Goal: Find specific page/section: Find specific page/section

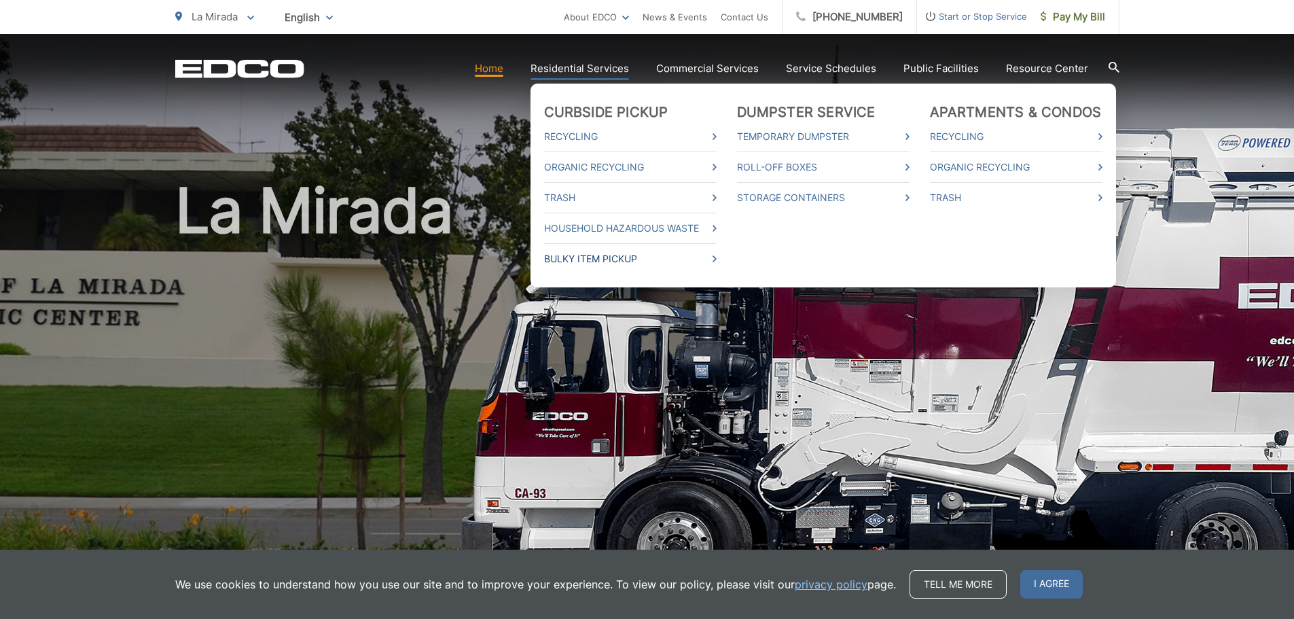
click at [587, 256] on link "Bulky Item Pickup" at bounding box center [630, 259] width 173 height 16
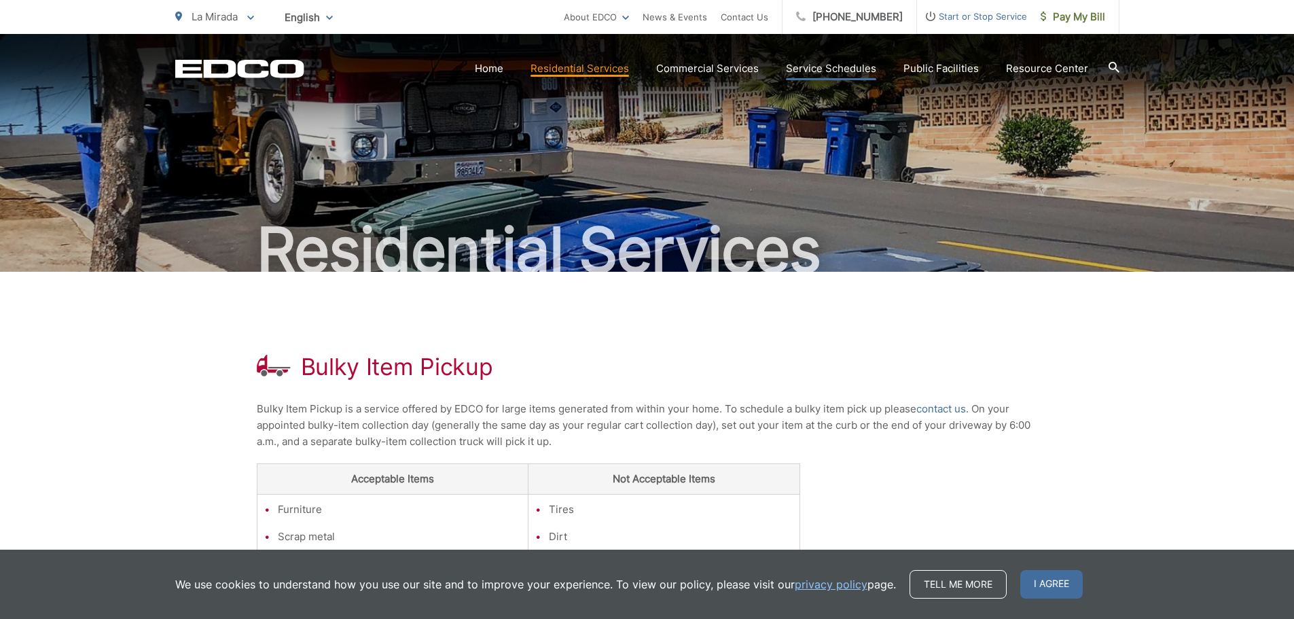
click at [844, 73] on link "Service Schedules" at bounding box center [831, 68] width 90 height 16
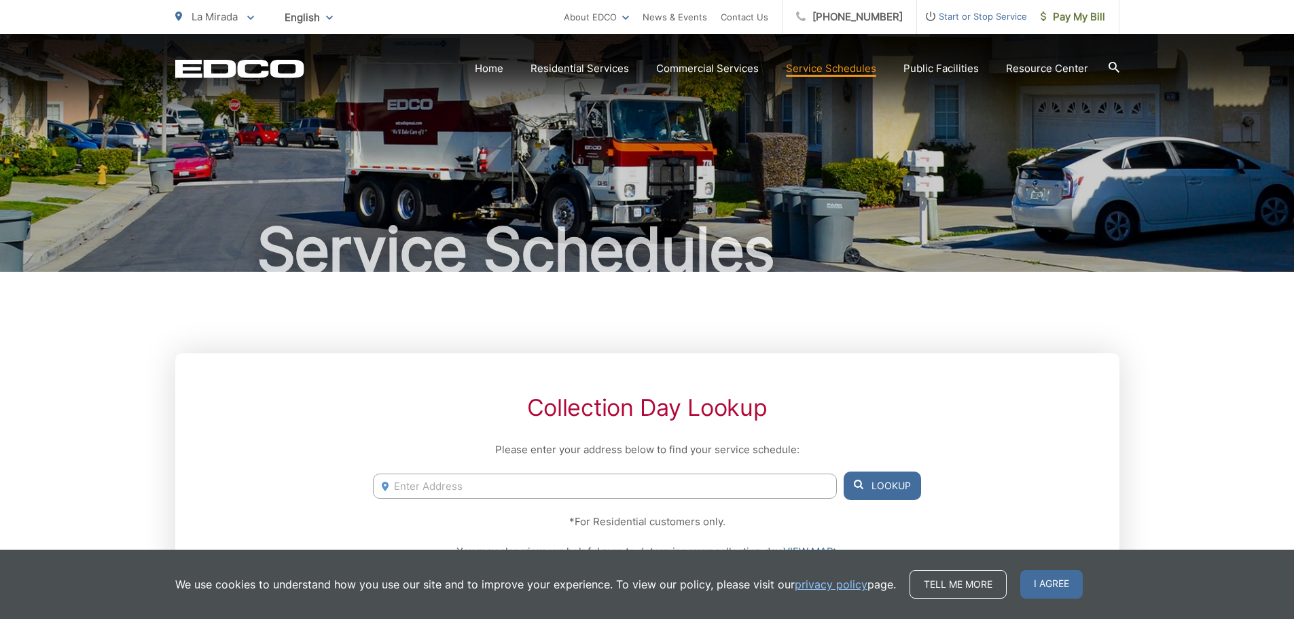
click at [851, 68] on link "Service Schedules" at bounding box center [831, 68] width 90 height 16
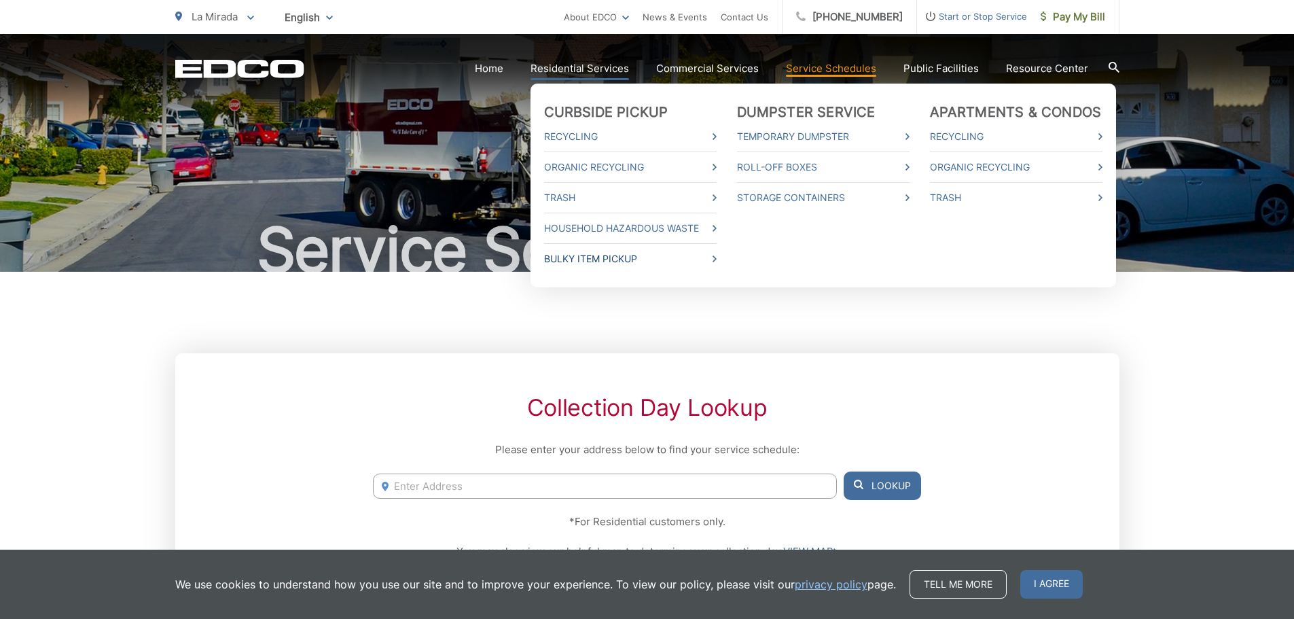
click at [573, 262] on link "Bulky Item Pickup" at bounding box center [630, 259] width 173 height 16
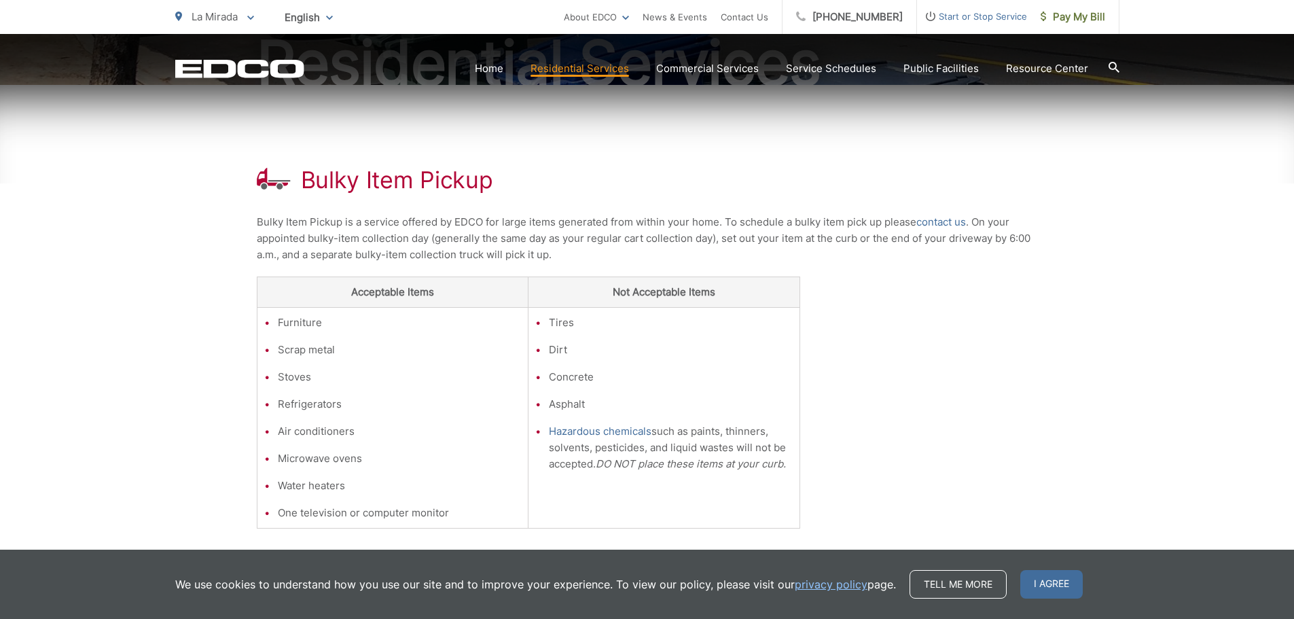
scroll to position [204, 0]
